Goal: Task Accomplishment & Management: Manage account settings

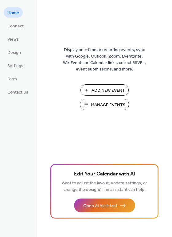
click at [99, 107] on span "Manage Events" at bounding box center [108, 105] width 34 height 6
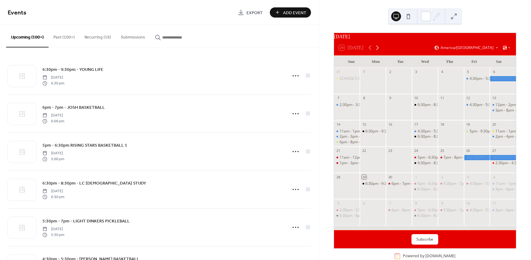
click at [377, 49] on icon at bounding box center [377, 47] width 7 height 7
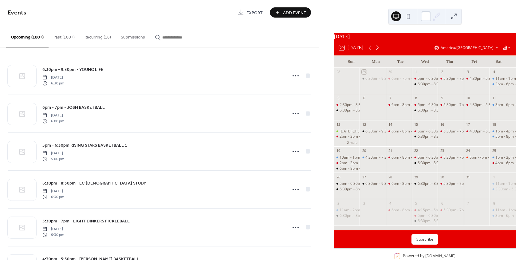
click at [377, 49] on icon at bounding box center [377, 47] width 7 height 7
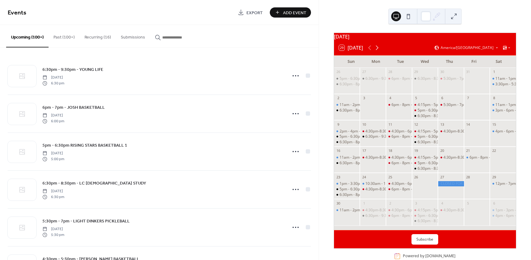
click at [377, 49] on icon at bounding box center [377, 47] width 7 height 7
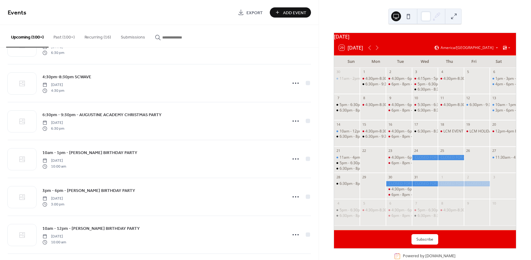
scroll to position [2832, 0]
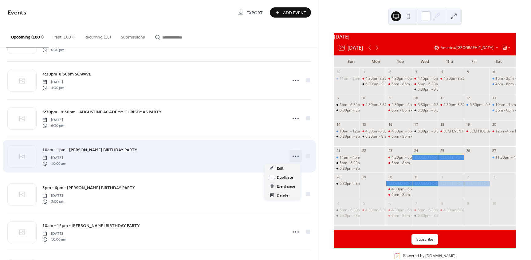
click at [293, 155] on icon at bounding box center [296, 156] width 10 height 10
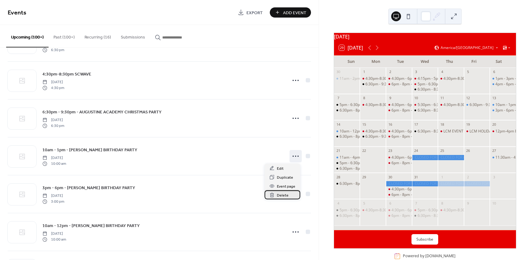
click at [278, 195] on span "Delete" at bounding box center [283, 195] width 12 height 6
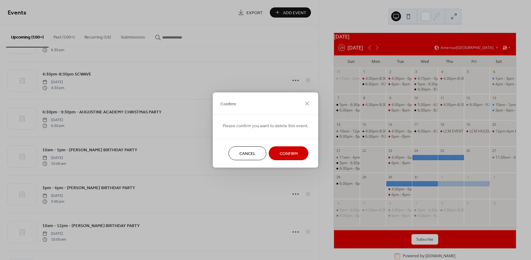
click at [289, 154] on span "Confirm" at bounding box center [289, 153] width 18 height 6
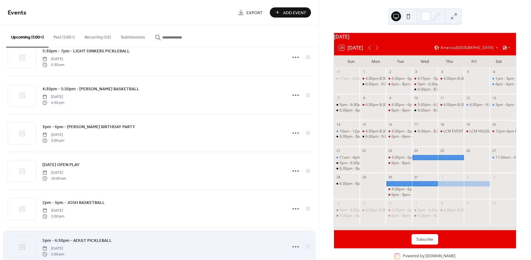
scroll to position [462, 0]
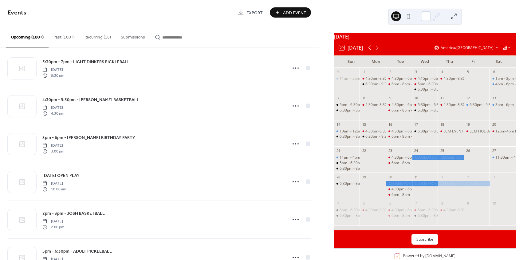
click at [370, 50] on icon at bounding box center [369, 48] width 3 height 5
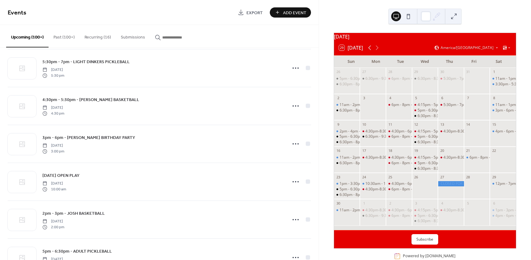
click at [370, 50] on icon at bounding box center [369, 48] width 3 height 5
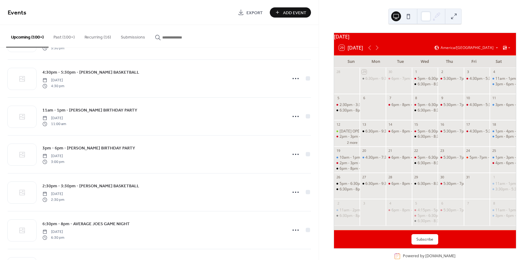
scroll to position [185, 0]
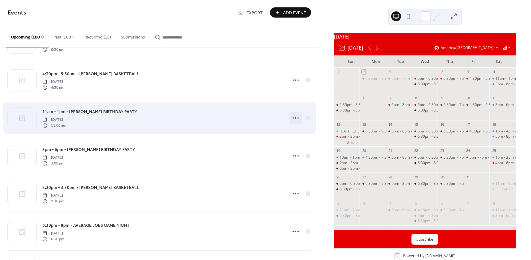
click at [295, 118] on icon at bounding box center [296, 118] width 10 height 10
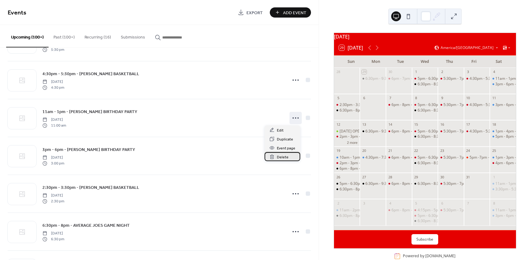
click at [280, 155] on span "Delete" at bounding box center [283, 157] width 12 height 6
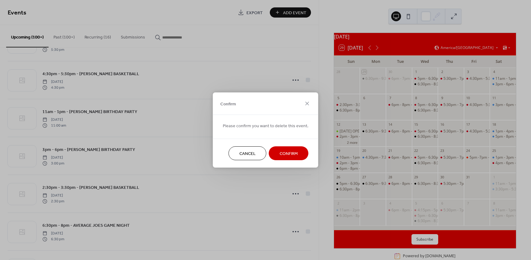
click at [282, 154] on span "Confirm" at bounding box center [289, 153] width 18 height 6
